Goal: Information Seeking & Learning: Learn about a topic

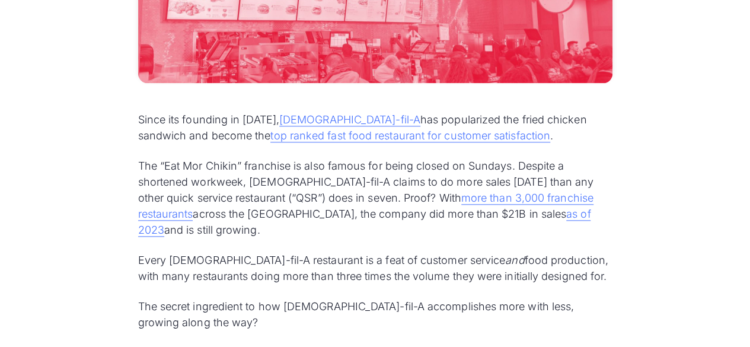
scroll to position [652, 0]
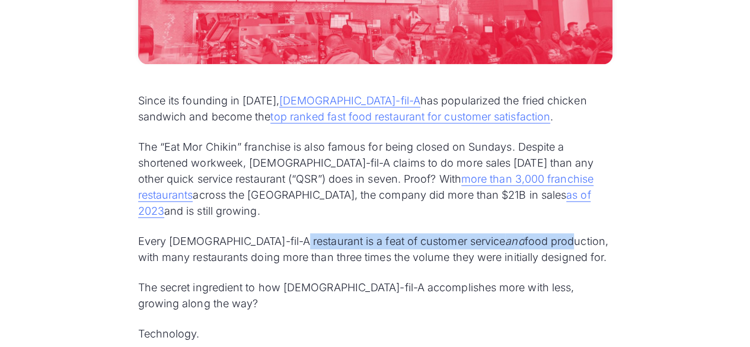
drag, startPoint x: 282, startPoint y: 218, endPoint x: 505, endPoint y: 218, distance: 222.9
click at [493, 233] on p "Every [DEMOGRAPHIC_DATA]-fil-A restaurant is a feat of customer service and foo…" at bounding box center [375, 249] width 474 height 32
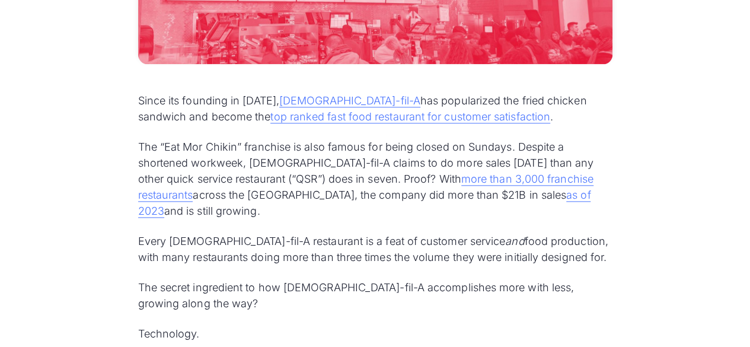
click at [510, 233] on p "Every [DEMOGRAPHIC_DATA]-fil-A restaurant is a feat of customer service and foo…" at bounding box center [375, 249] width 474 height 32
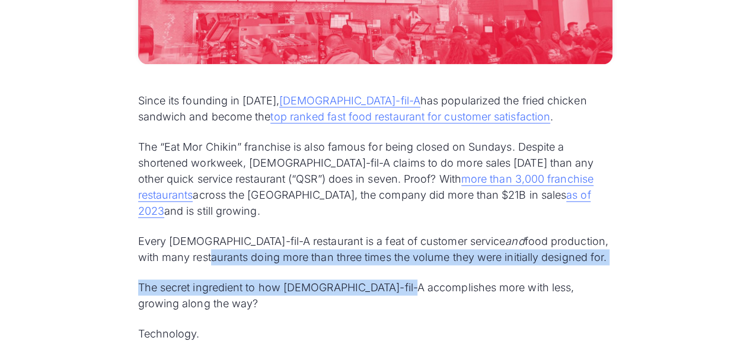
drag, startPoint x: 173, startPoint y: 228, endPoint x: 411, endPoint y: 244, distance: 239.5
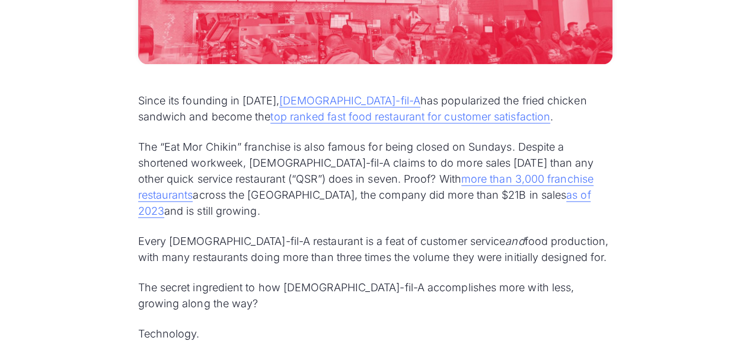
click at [439, 279] on p "The secret ingredient to how [DEMOGRAPHIC_DATA]-fil-A accomplishes more with le…" at bounding box center [375, 295] width 474 height 32
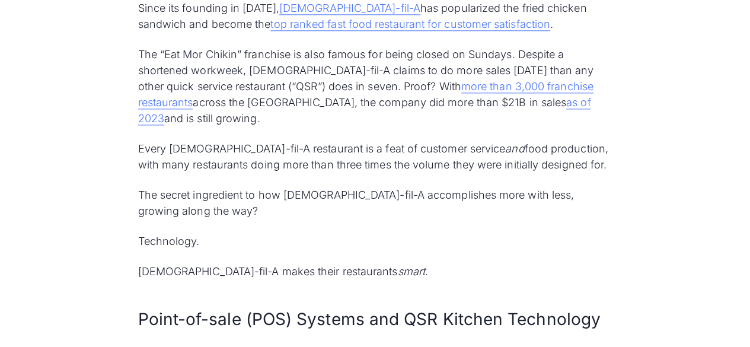
scroll to position [771, 0]
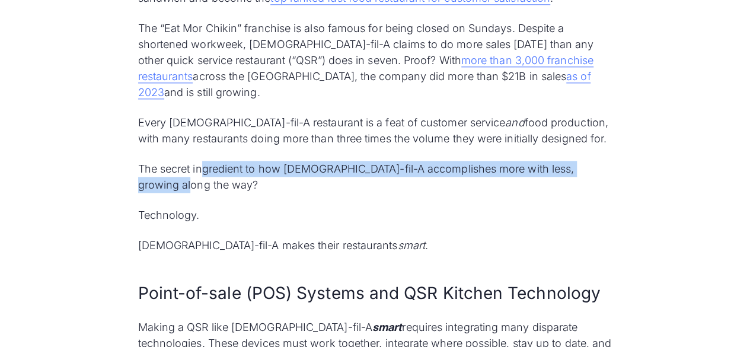
drag, startPoint x: 203, startPoint y: 146, endPoint x: 496, endPoint y: 164, distance: 292.9
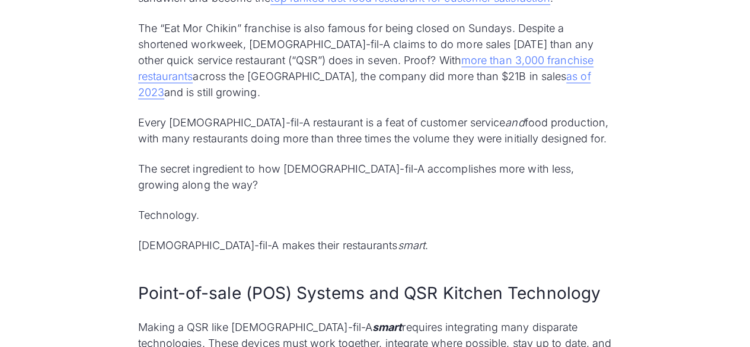
click at [474, 237] on p "[DEMOGRAPHIC_DATA]-fil-A makes their restaurants smart ." at bounding box center [375, 245] width 474 height 16
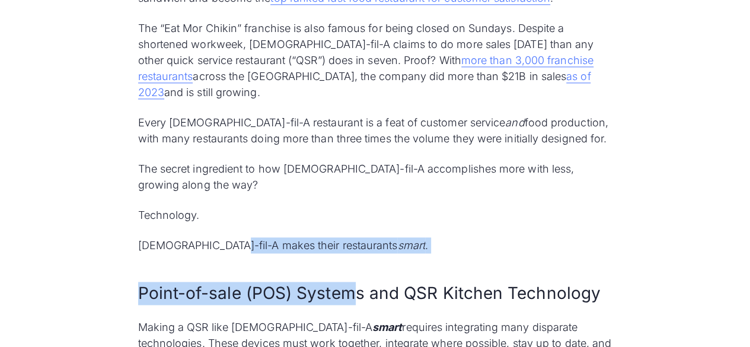
drag, startPoint x: 349, startPoint y: 231, endPoint x: 219, endPoint y: 219, distance: 130.9
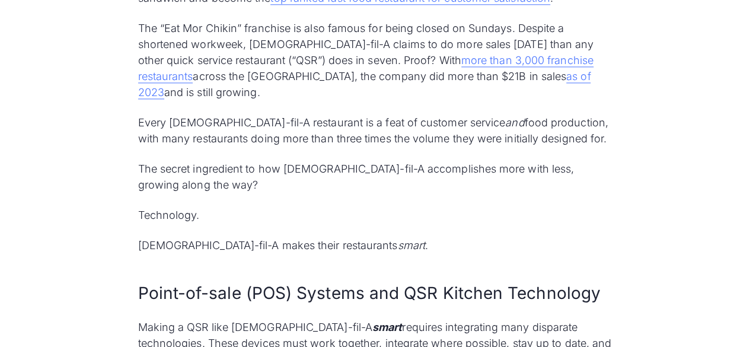
drag, startPoint x: 192, startPoint y: 219, endPoint x: 151, endPoint y: 223, distance: 41.1
click at [191, 237] on p "[DEMOGRAPHIC_DATA]-fil-A makes their restaurants smart ." at bounding box center [375, 245] width 474 height 16
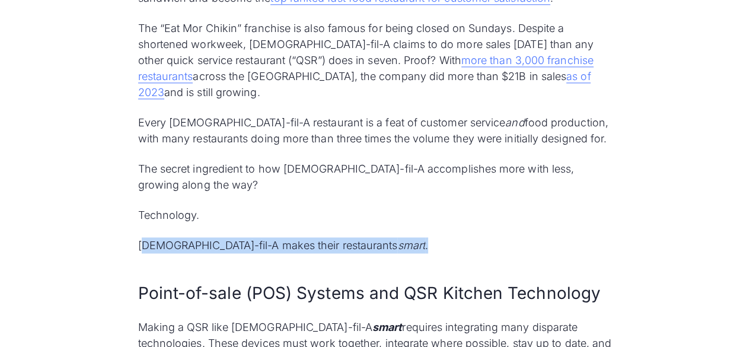
drag, startPoint x: 204, startPoint y: 217, endPoint x: 405, endPoint y: 222, distance: 201.1
click at [405, 237] on p "[DEMOGRAPHIC_DATA]-fil-A makes their restaurants smart ." at bounding box center [375, 245] width 474 height 16
click at [410, 237] on p "[DEMOGRAPHIC_DATA]-fil-A makes their restaurants smart ." at bounding box center [375, 245] width 474 height 16
click at [457, 237] on p "[DEMOGRAPHIC_DATA]-fil-A makes their restaurants smart ." at bounding box center [375, 245] width 474 height 16
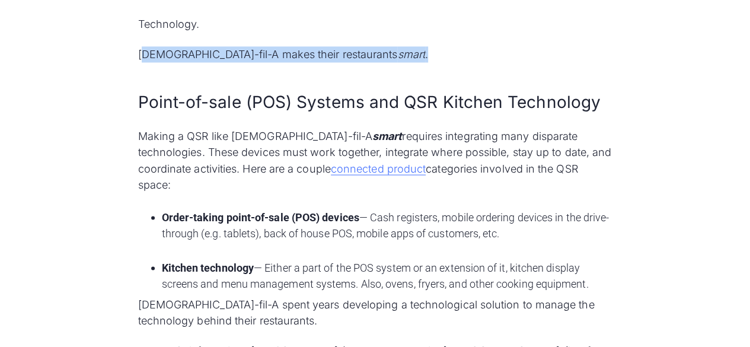
scroll to position [1008, 0]
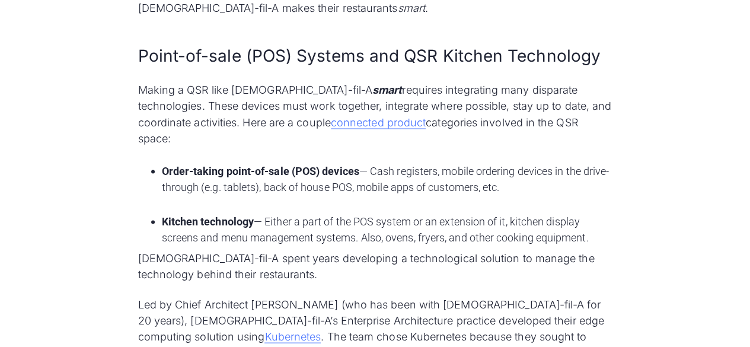
click at [472, 213] on li "Kitchen technology — Either a part of the POS system or an extension of it, kit…" at bounding box center [387, 229] width 451 height 32
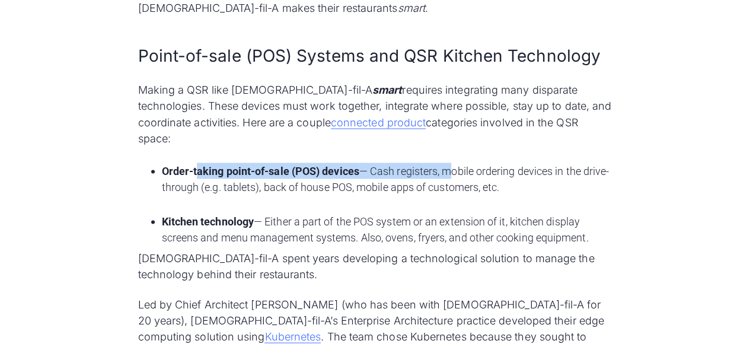
drag, startPoint x: 203, startPoint y: 130, endPoint x: 448, endPoint y: 131, distance: 245.5
click at [448, 162] on li "Order-taking point-of-sale (POS) devices — Cash registers, mobile ordering devi…" at bounding box center [387, 186] width 451 height 48
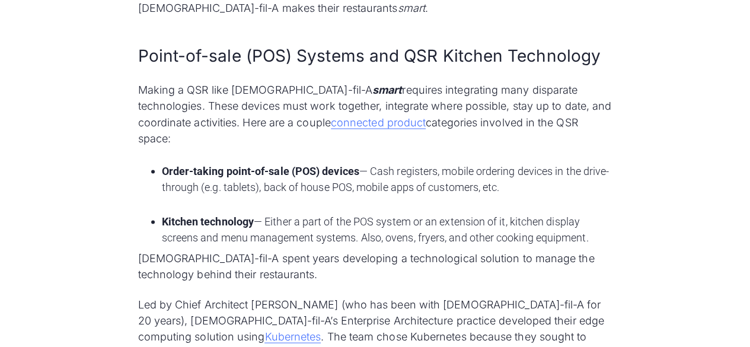
click at [479, 162] on li "Order-taking point-of-sale (POS) devices — Cash registers, mobile ordering devi…" at bounding box center [387, 186] width 451 height 48
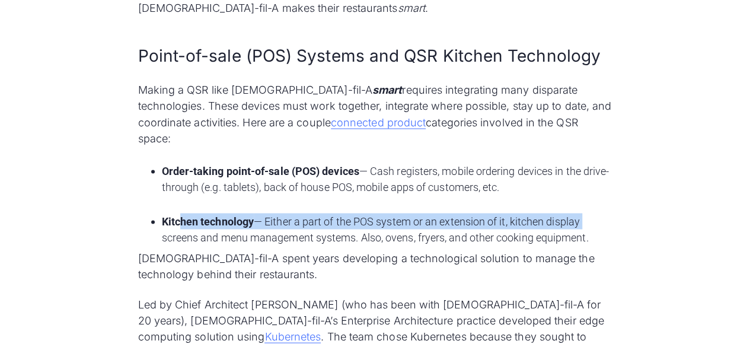
drag, startPoint x: 184, startPoint y: 177, endPoint x: 608, endPoint y: 186, distance: 423.4
click at [605, 213] on li "Kitchen technology — Either a part of the POS system or an extension of it, kit…" at bounding box center [387, 229] width 451 height 32
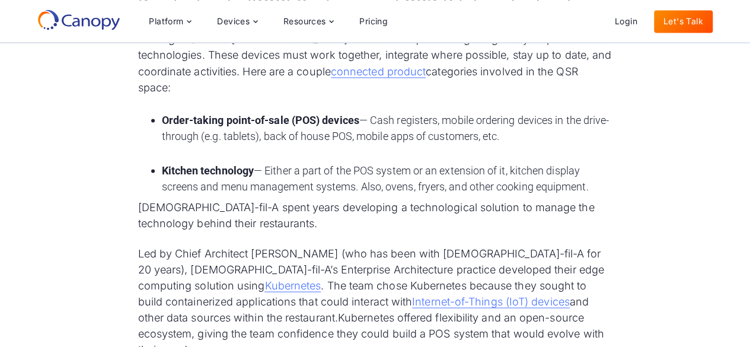
scroll to position [771, 0]
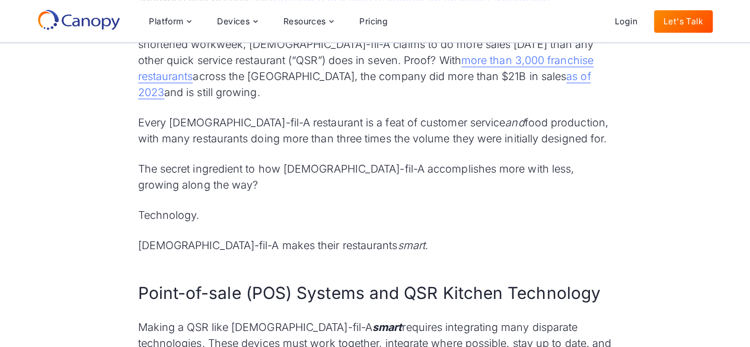
drag, startPoint x: 510, startPoint y: 162, endPoint x: 456, endPoint y: 154, distance: 54.6
click at [509, 162] on p "The secret ingredient to how [DEMOGRAPHIC_DATA]-fil-A accomplishes more with le…" at bounding box center [375, 177] width 474 height 32
drag, startPoint x: 410, startPoint y: 139, endPoint x: 548, endPoint y: 141, distance: 138.2
click at [544, 161] on p "The secret ingredient to how [DEMOGRAPHIC_DATA]-fil-A accomplishes more with le…" at bounding box center [375, 177] width 474 height 32
click at [566, 161] on p "The secret ingredient to how [DEMOGRAPHIC_DATA]-fil-A accomplishes more with le…" at bounding box center [375, 177] width 474 height 32
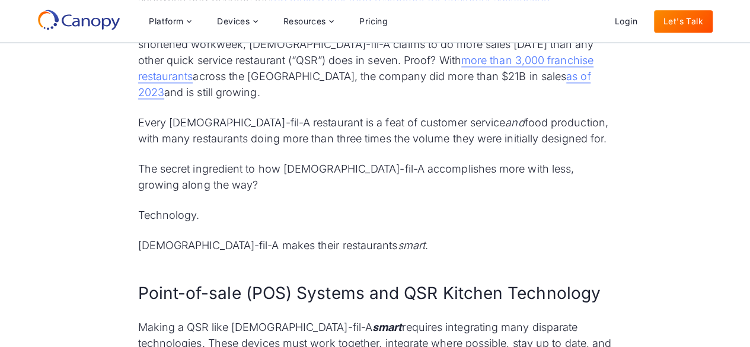
click at [550, 161] on p "The secret ingredient to how [DEMOGRAPHIC_DATA]-fil-A accomplishes more with le…" at bounding box center [375, 177] width 474 height 32
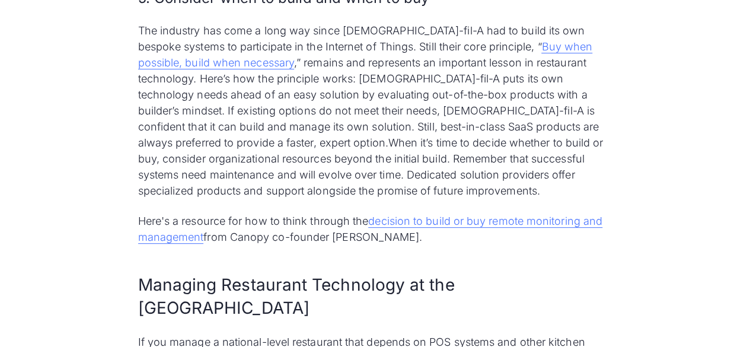
scroll to position [4625, 0]
